Goal: Task Accomplishment & Management: Complete application form

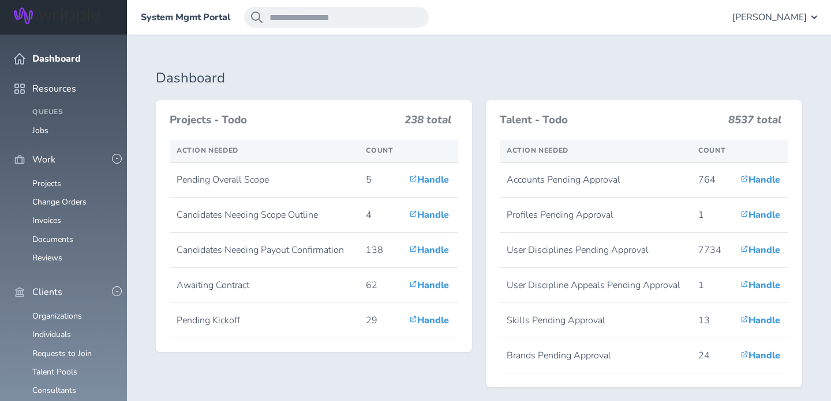
scroll to position [291, 0]
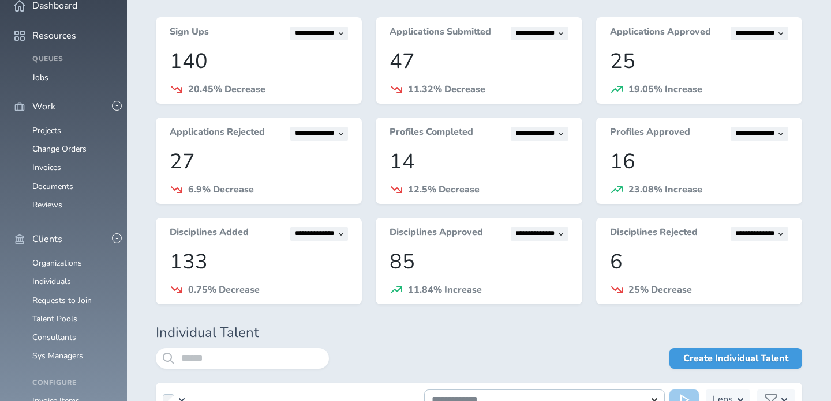
scroll to position [138, 0]
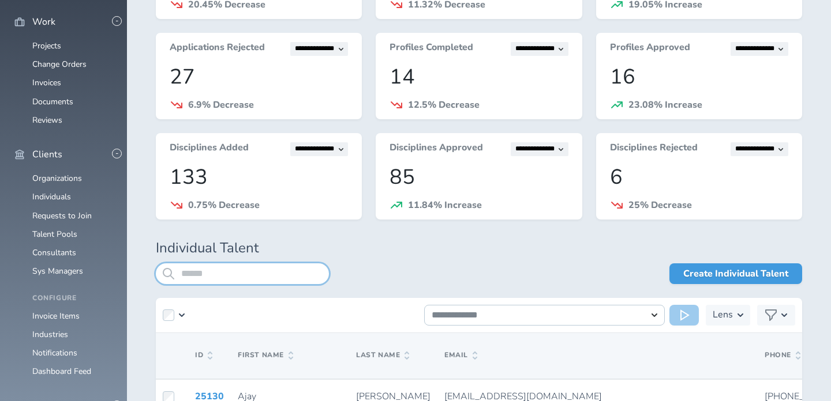
click at [223, 267] on input "search" at bounding box center [242, 274] width 173 height 21
type input "********"
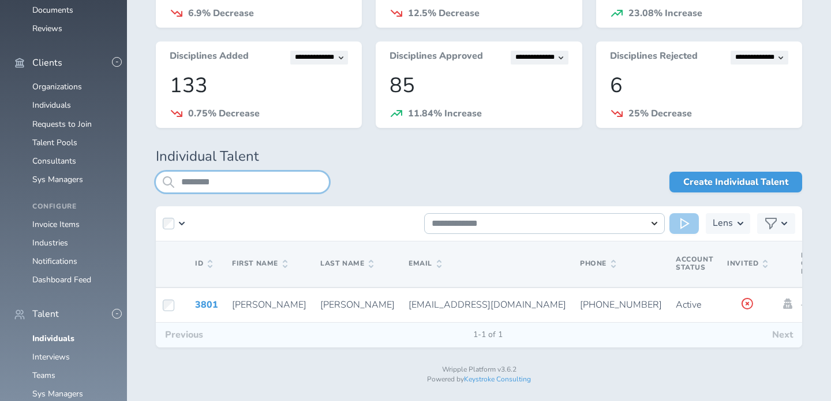
scroll to position [230, 0]
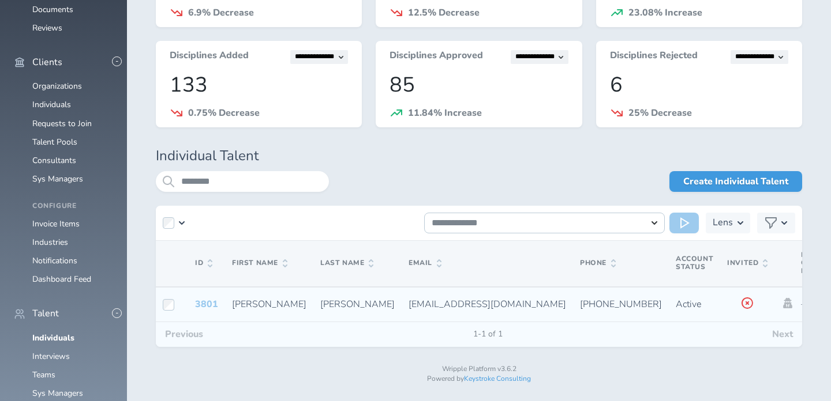
click at [201, 303] on link "3801" at bounding box center [206, 304] width 23 height 13
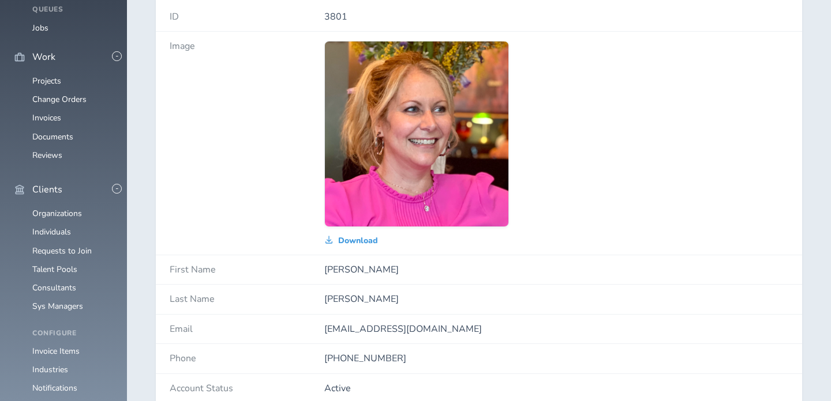
scroll to position [113, 0]
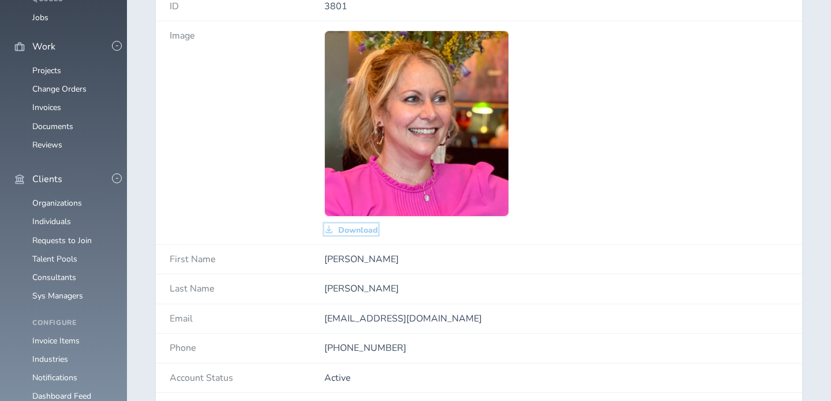
click at [358, 233] on span "Download" at bounding box center [358, 230] width 40 height 9
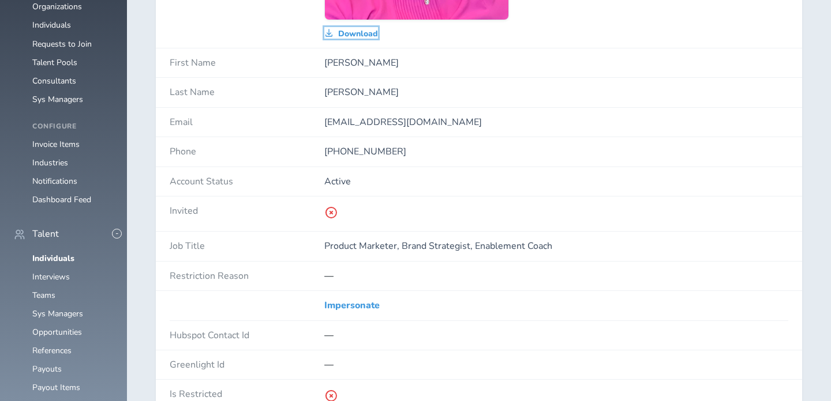
scroll to position [318, 0]
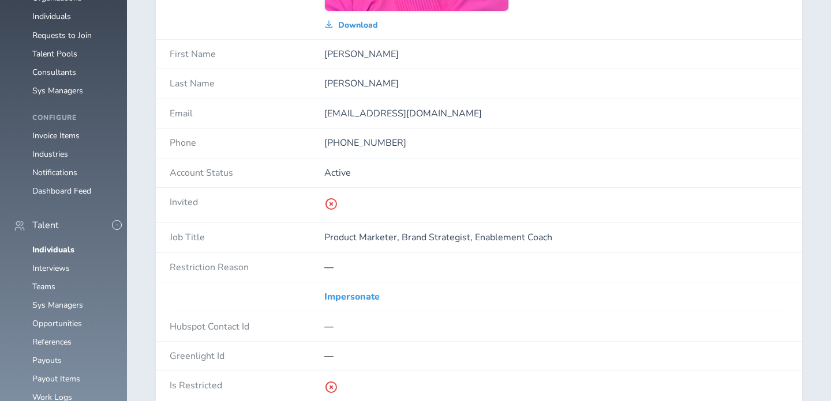
click at [380, 232] on p "Product Marketer, Brand Strategist, Enablement Coach" at bounding box center [556, 237] width 464 height 10
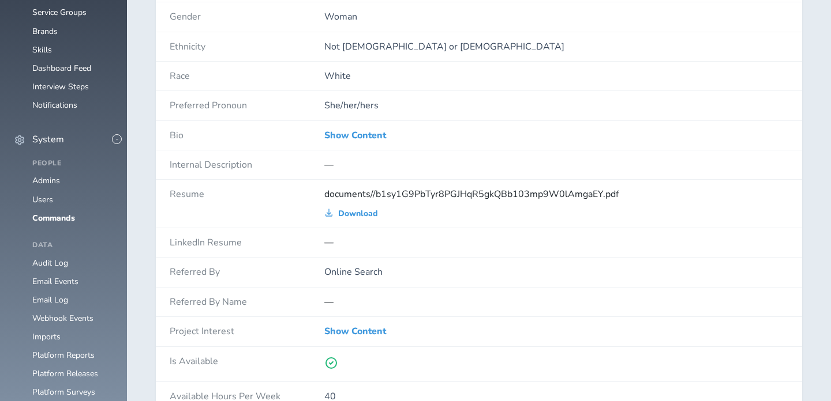
scroll to position [913, 0]
click at [366, 125] on div "Show Content" at bounding box center [556, 135] width 464 height 29
click at [366, 139] on link "Show Content" at bounding box center [355, 135] width 62 height 10
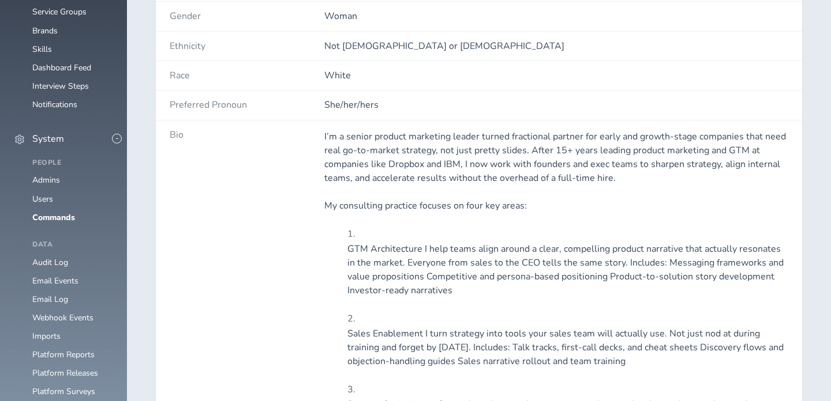
drag, startPoint x: 348, startPoint y: 138, endPoint x: 468, endPoint y: 143, distance: 119.5
click at [468, 143] on p "I’m a senior product marketing leader turned fractional partner for early and g…" at bounding box center [556, 157] width 464 height 55
drag, startPoint x: 481, startPoint y: 135, endPoint x: 349, endPoint y: 138, distance: 132.1
click at [349, 138] on p "I’m a senior product marketing leader turned fractional partner for early and g…" at bounding box center [556, 157] width 464 height 55
click at [344, 138] on p "I’m a senior product marketing leader turned fractional partner for early and g…" at bounding box center [556, 157] width 464 height 55
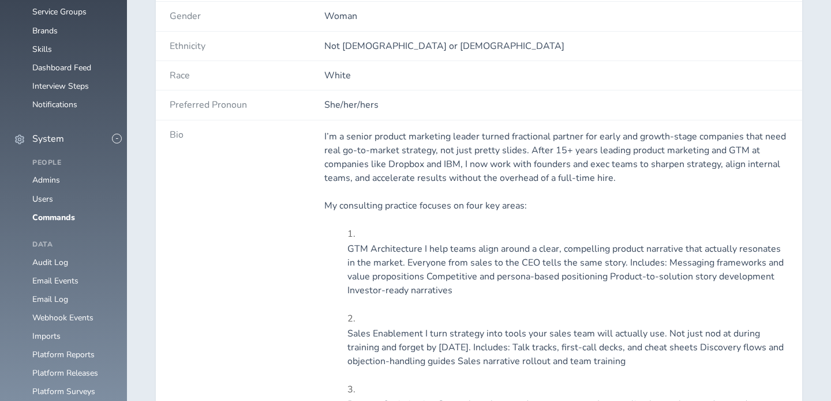
drag, startPoint x: 348, startPoint y: 137, endPoint x: 470, endPoint y: 134, distance: 121.7
click at [470, 134] on p "I’m a senior product marketing leader turned fractional partner for early and g…" at bounding box center [556, 157] width 464 height 55
drag, startPoint x: 476, startPoint y: 134, endPoint x: 348, endPoint y: 133, distance: 128.6
click at [348, 133] on p "I’m a senior product marketing leader turned fractional partner for early and g…" at bounding box center [556, 157] width 464 height 55
copy p "senior product marketing leader"
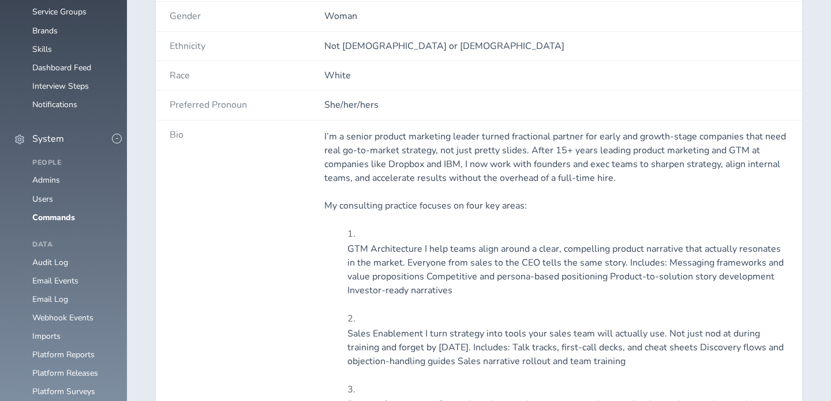
click at [388, 137] on p "I’m a senior product marketing leader turned fractional partner for early and g…" at bounding box center [556, 157] width 464 height 55
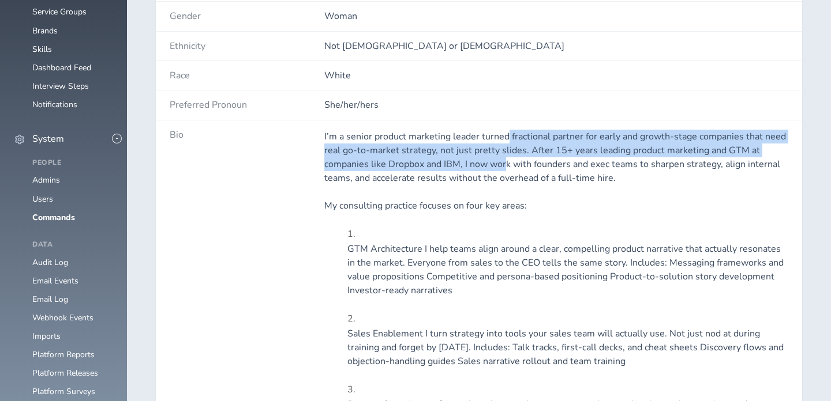
drag, startPoint x: 508, startPoint y: 134, endPoint x: 505, endPoint y: 168, distance: 34.2
click at [505, 168] on p "I’m a senior product marketing leader turned fractional partner for early and g…" at bounding box center [556, 157] width 464 height 55
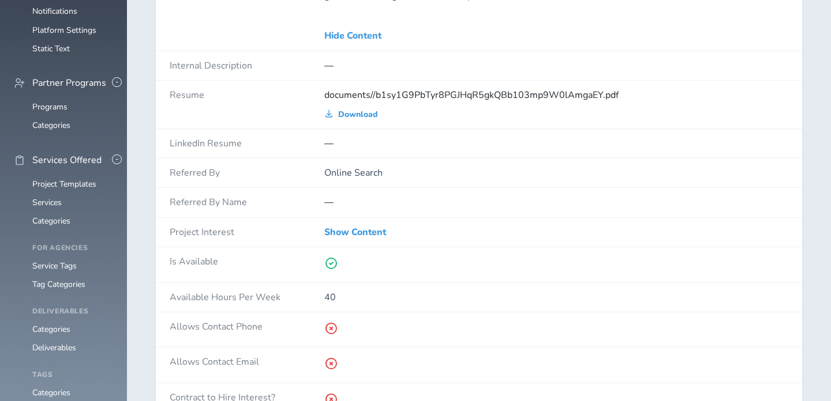
scroll to position [1483, 0]
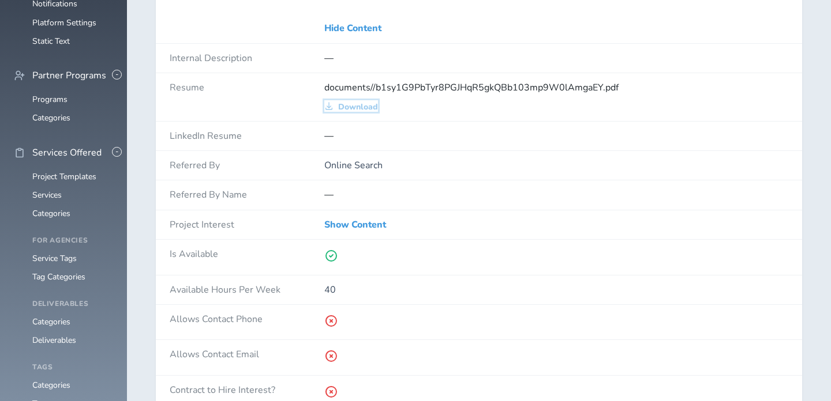
click at [346, 104] on span "Download" at bounding box center [358, 107] width 40 height 9
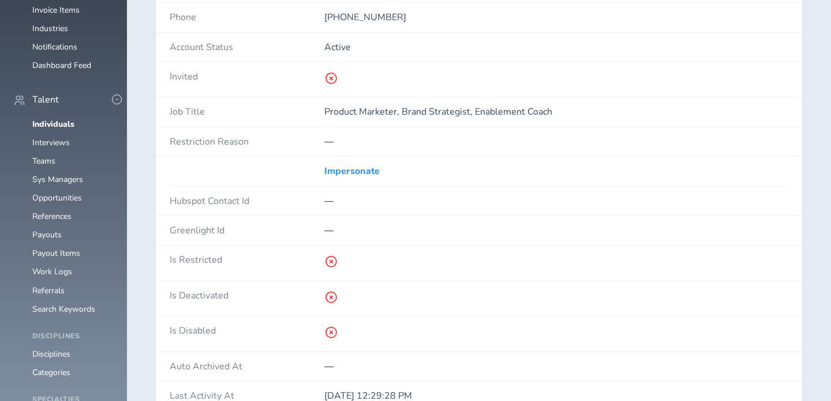
scroll to position [442, 0]
click at [366, 174] on link "Impersonate" at bounding box center [351, 173] width 55 height 10
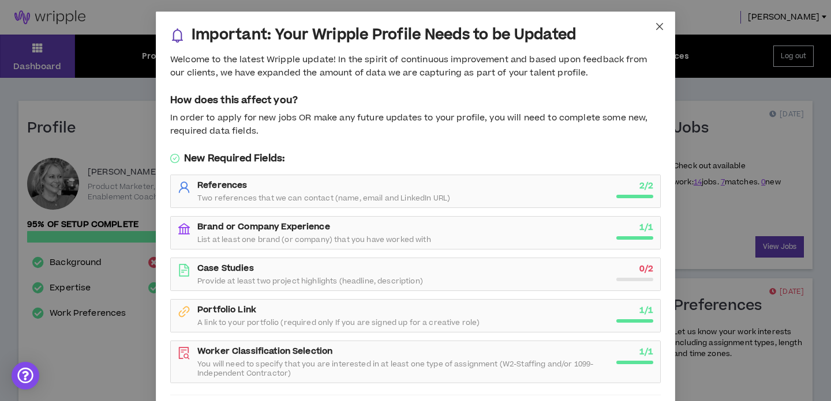
click at [660, 25] on icon "close" at bounding box center [659, 26] width 7 height 7
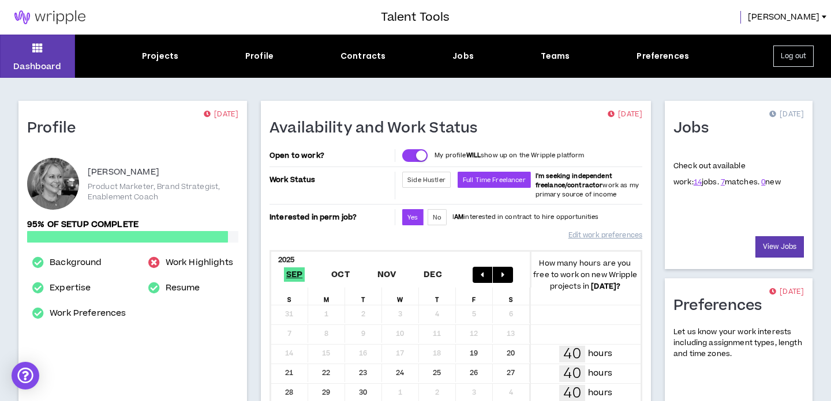
scroll to position [63, 0]
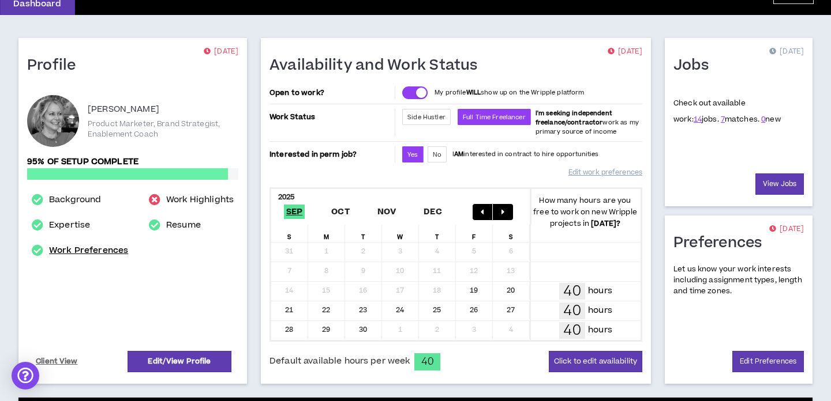
click at [95, 247] on link "Work Preferences" at bounding box center [88, 251] width 79 height 14
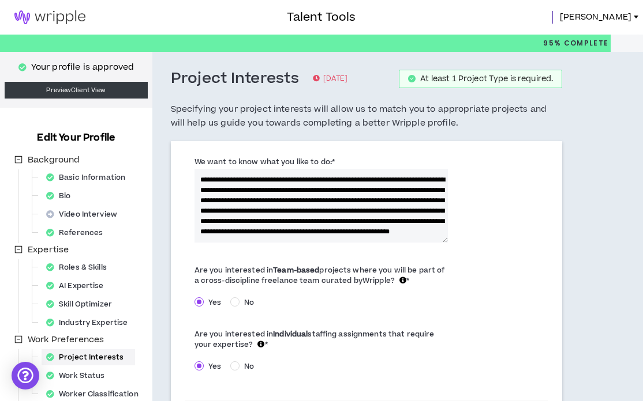
scroll to position [1, 0]
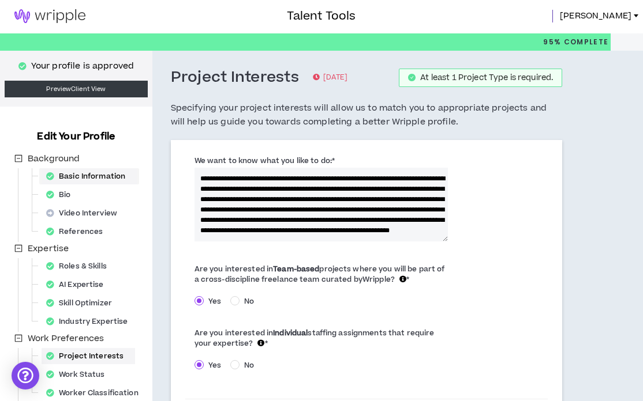
click at [93, 179] on div "Basic Information" at bounding box center [89, 176] width 95 height 16
select select "*"
select select "US"
select select "*******"
select select "*"
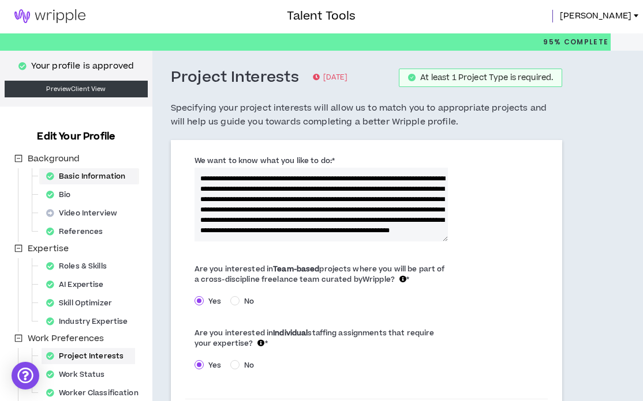
select select "**********"
select select "*****"
select select "**********"
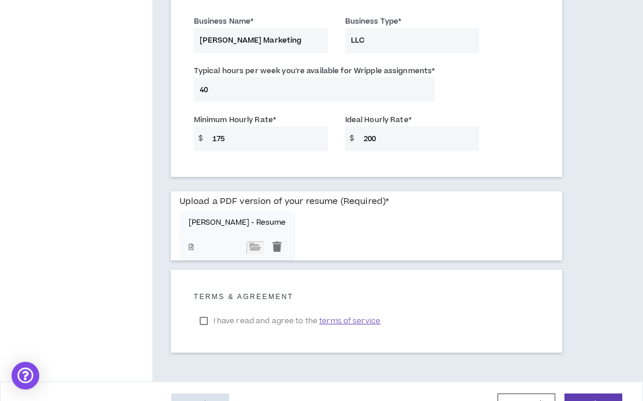
scroll to position [922, 0]
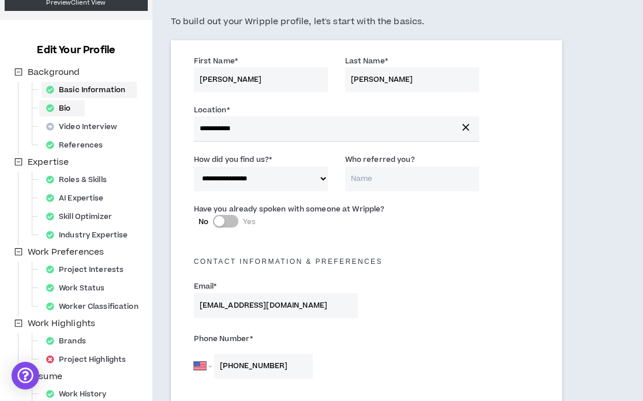
click at [64, 104] on div "Bio" at bounding box center [62, 108] width 41 height 16
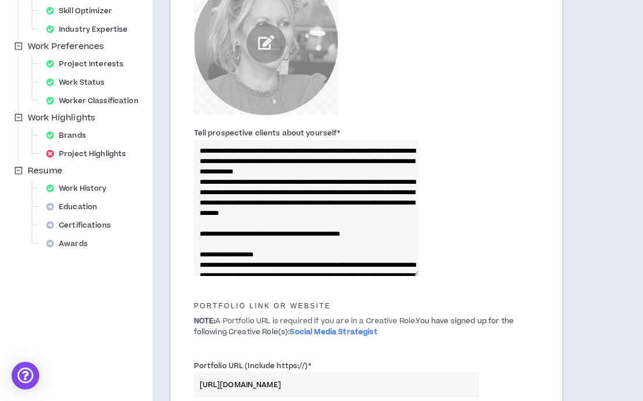
scroll to position [292, 0]
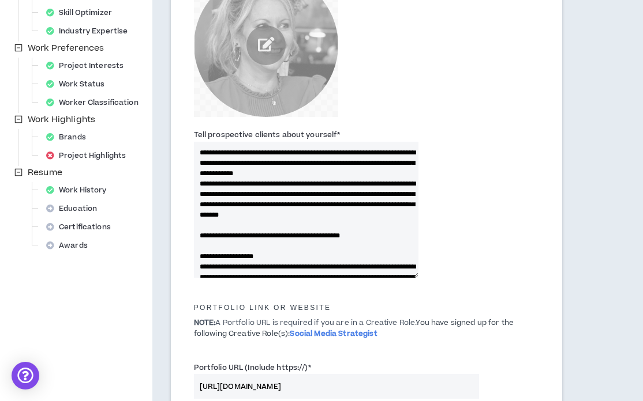
click at [245, 158] on textarea "Tell prospective clients about yourself *" at bounding box center [306, 210] width 224 height 136
click at [238, 175] on textarea "Tell prospective clients about yourself *" at bounding box center [306, 210] width 224 height 136
click at [238, 171] on textarea "Tell prospective clients about yourself *" at bounding box center [306, 210] width 224 height 136
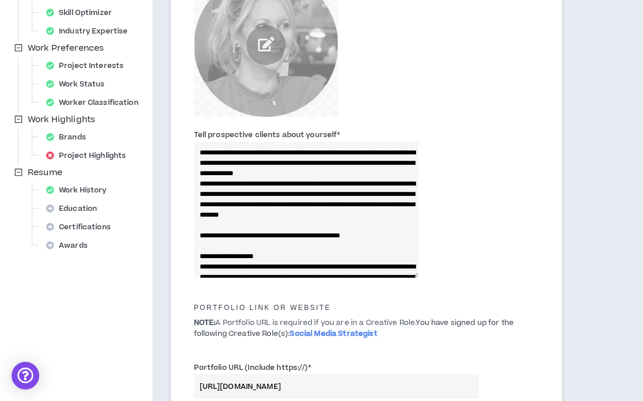
drag, startPoint x: 200, startPoint y: 183, endPoint x: 323, endPoint y: 231, distance: 132.4
click at [323, 231] on textarea "Tell prospective clients about yourself *" at bounding box center [306, 210] width 224 height 136
drag, startPoint x: 330, startPoint y: 231, endPoint x: 200, endPoint y: 186, distance: 137.3
click at [200, 186] on textarea "Tell prospective clients about yourself *" at bounding box center [306, 210] width 224 height 136
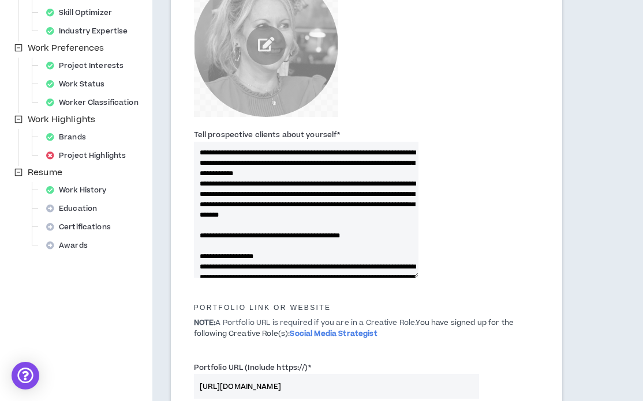
drag, startPoint x: 256, startPoint y: 158, endPoint x: 255, endPoint y: 174, distance: 15.6
click at [255, 174] on textarea "Tell prospective clients about yourself *" at bounding box center [306, 210] width 224 height 136
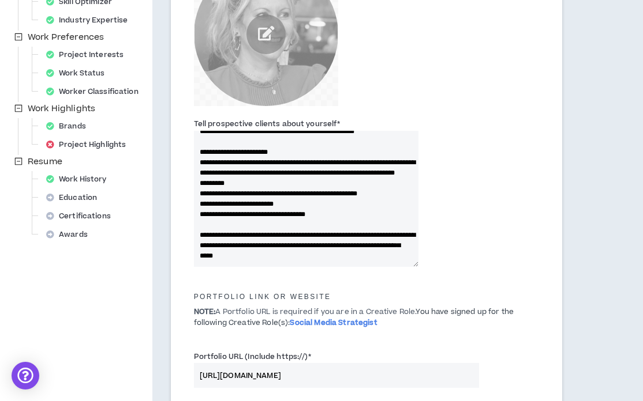
scroll to position [304, 0]
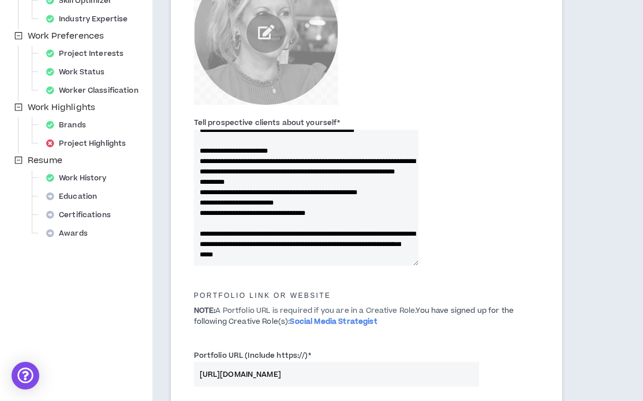
click at [255, 174] on textarea "Tell prospective clients about yourself *" at bounding box center [306, 198] width 224 height 136
click at [274, 187] on textarea "Tell prospective clients about yourself *" at bounding box center [306, 198] width 224 height 136
click at [339, 191] on textarea "Tell prospective clients about yourself *" at bounding box center [306, 198] width 224 height 136
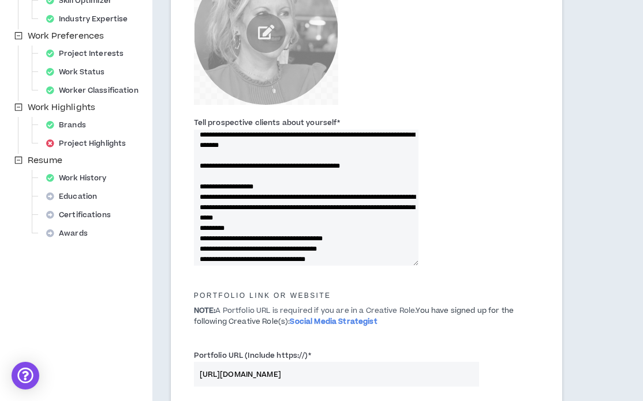
scroll to position [0, 0]
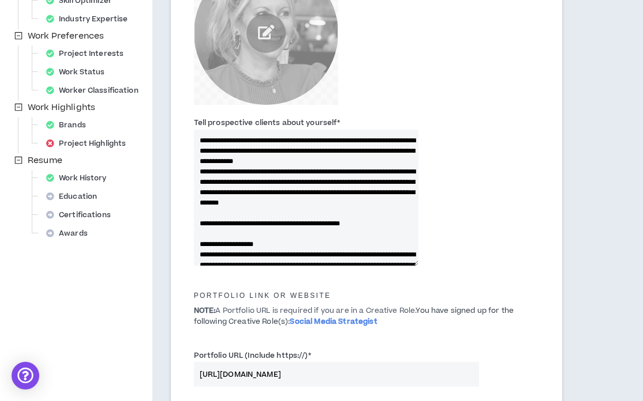
drag, startPoint x: 344, startPoint y: 173, endPoint x: 347, endPoint y: 115, distance: 58.4
click at [347, 115] on div "Tell prospective clients about yourself *" at bounding box center [366, 194] width 363 height 160
click at [326, 161] on textarea "Tell prospective clients about yourself *" at bounding box center [306, 198] width 224 height 136
drag, startPoint x: 301, startPoint y: 156, endPoint x: 301, endPoint y: 166, distance: 9.8
click at [301, 166] on textarea "Tell prospective clients about yourself *" at bounding box center [306, 198] width 224 height 136
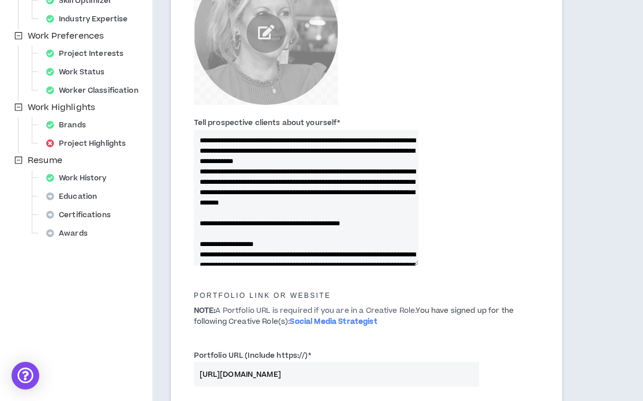
click at [301, 166] on textarea "Tell prospective clients about yourself *" at bounding box center [306, 198] width 224 height 136
drag, startPoint x: 311, startPoint y: 152, endPoint x: 311, endPoint y: 161, distance: 9.2
click at [311, 161] on textarea "Tell prospective clients about yourself *" at bounding box center [306, 198] width 224 height 136
click at [332, 165] on textarea "Tell prospective clients about yourself *" at bounding box center [306, 198] width 224 height 136
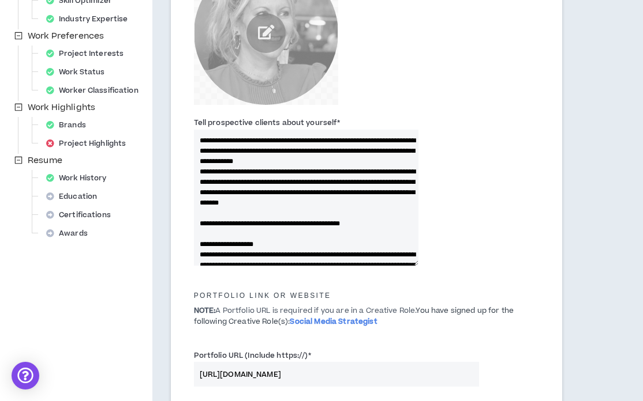
click at [332, 165] on textarea "Tell prospective clients about yourself *" at bounding box center [306, 198] width 224 height 136
click at [382, 187] on textarea "Tell prospective clients about yourself *" at bounding box center [306, 198] width 224 height 136
click at [341, 191] on textarea "Tell prospective clients about yourself *" at bounding box center [306, 198] width 224 height 136
drag, startPoint x: 341, startPoint y: 183, endPoint x: 337, endPoint y: 204, distance: 21.2
click at [337, 204] on textarea "Tell prospective clients about yourself *" at bounding box center [306, 198] width 224 height 136
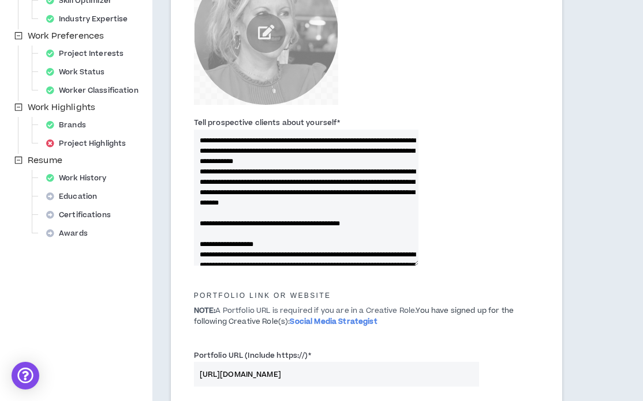
click at [337, 204] on textarea "Tell prospective clients about yourself *" at bounding box center [306, 198] width 224 height 136
drag, startPoint x: 374, startPoint y: 193, endPoint x: 371, endPoint y: 209, distance: 16.4
click at [371, 209] on textarea "Tell prospective clients about yourself *" at bounding box center [306, 198] width 224 height 136
click at [362, 212] on textarea "Tell prospective clients about yourself *" at bounding box center [306, 198] width 224 height 136
drag, startPoint x: 337, startPoint y: 200, endPoint x: 345, endPoint y: 184, distance: 17.5
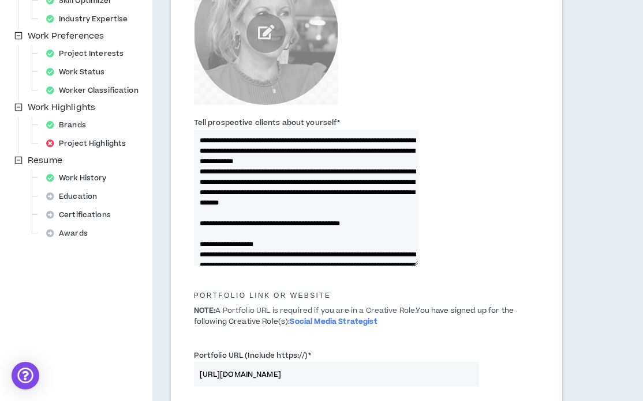
click at [345, 184] on textarea "Tell prospective clients about yourself *" at bounding box center [306, 198] width 224 height 136
drag, startPoint x: 339, startPoint y: 205, endPoint x: 321, endPoint y: 183, distance: 29.1
click at [321, 183] on textarea "Tell prospective clients about yourself *" at bounding box center [306, 198] width 224 height 136
